Goal: Transaction & Acquisition: Purchase product/service

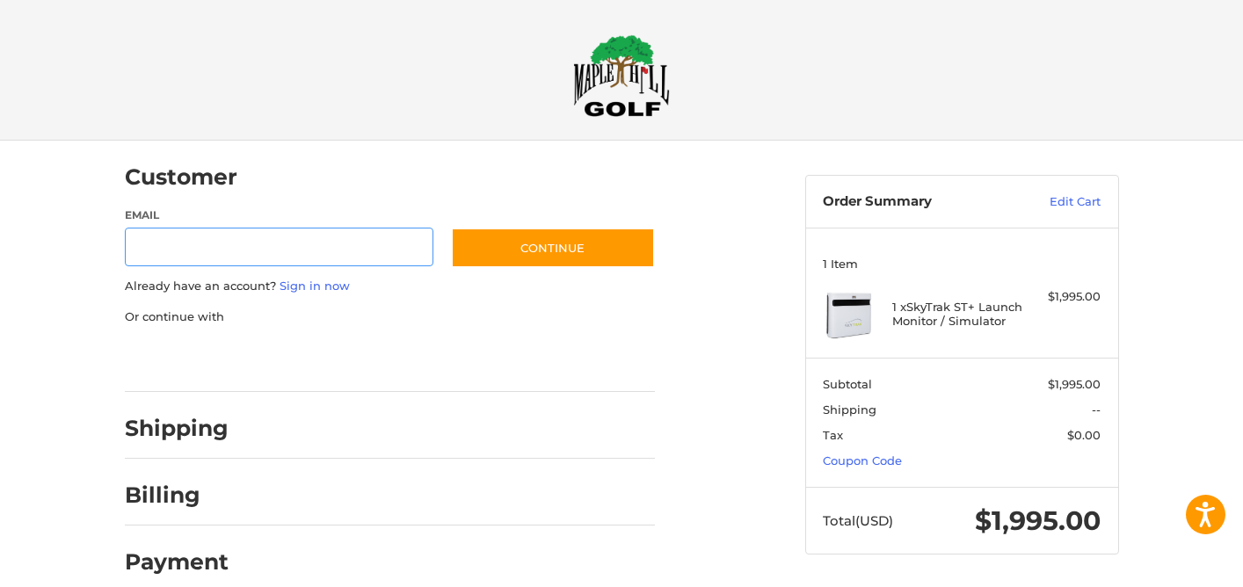
scroll to position [22, 0]
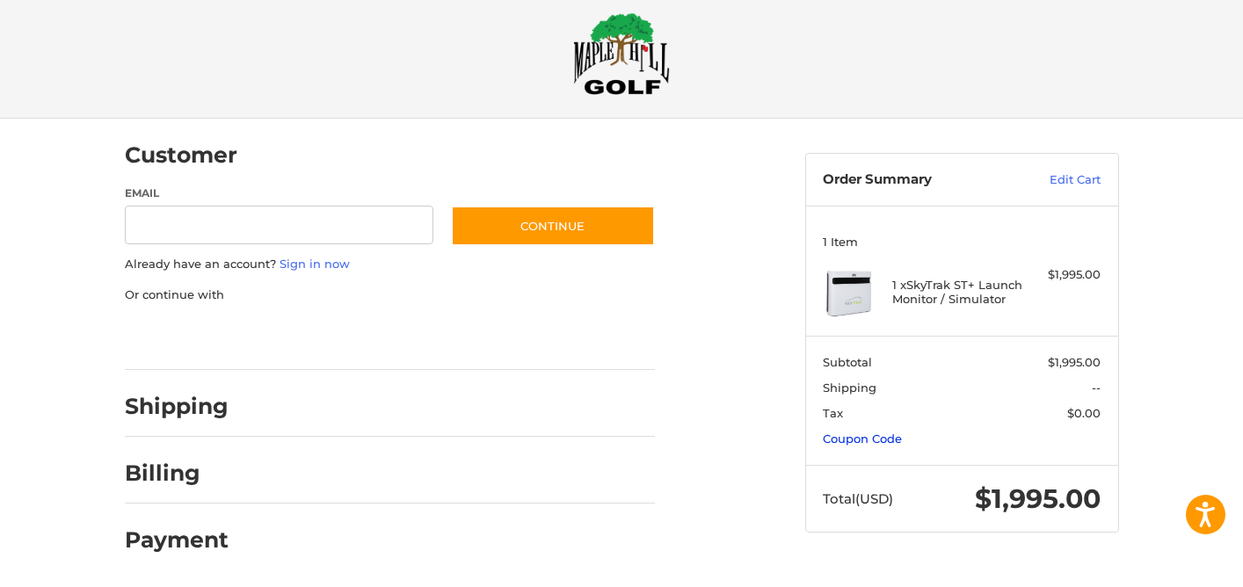
click at [869, 441] on link "Coupon Code" at bounding box center [862, 439] width 79 height 14
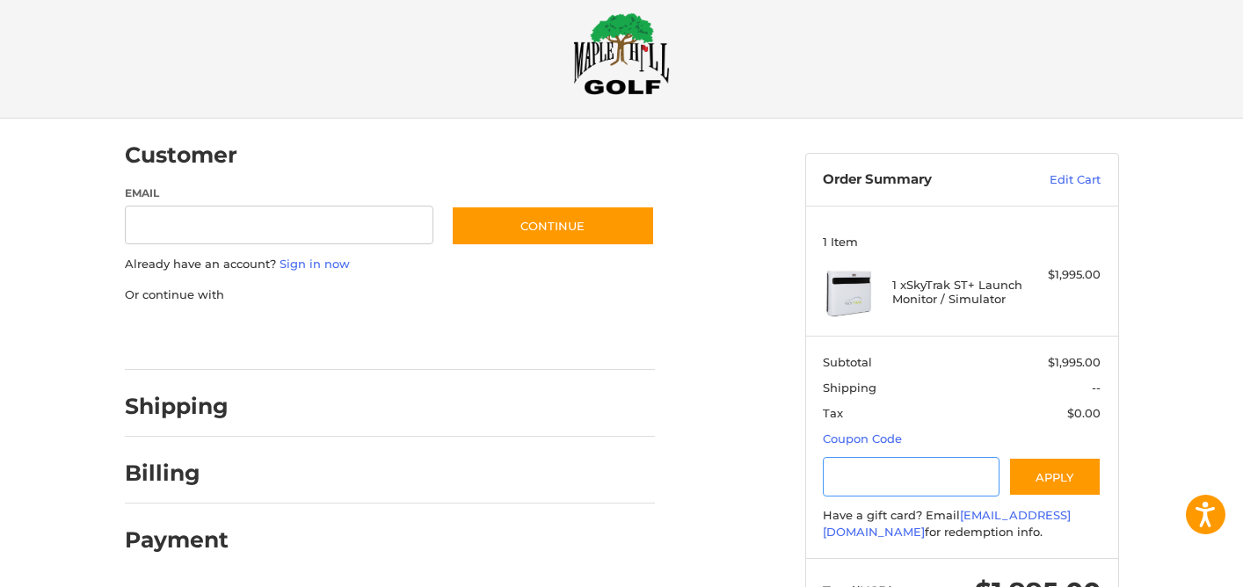
click at [873, 473] on input "Gift Certificate or Coupon Code" at bounding box center [911, 477] width 177 height 40
type input "********"
click at [1057, 474] on button "Apply" at bounding box center [1054, 477] width 93 height 40
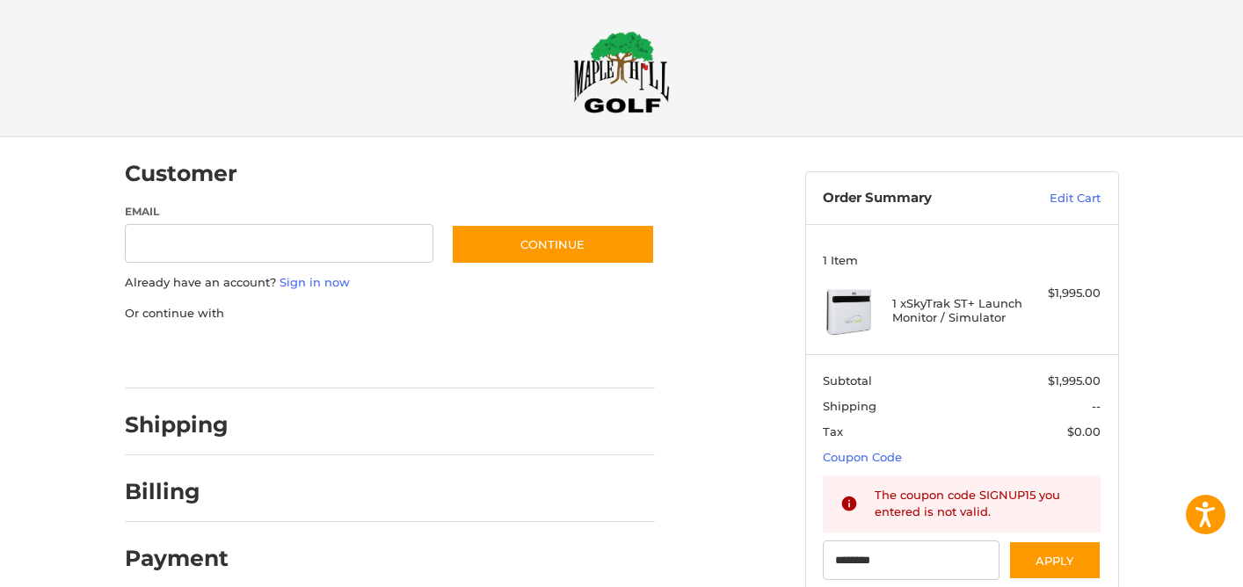
scroll to position [0, 0]
